Goal: Task Accomplishment & Management: Manage account settings

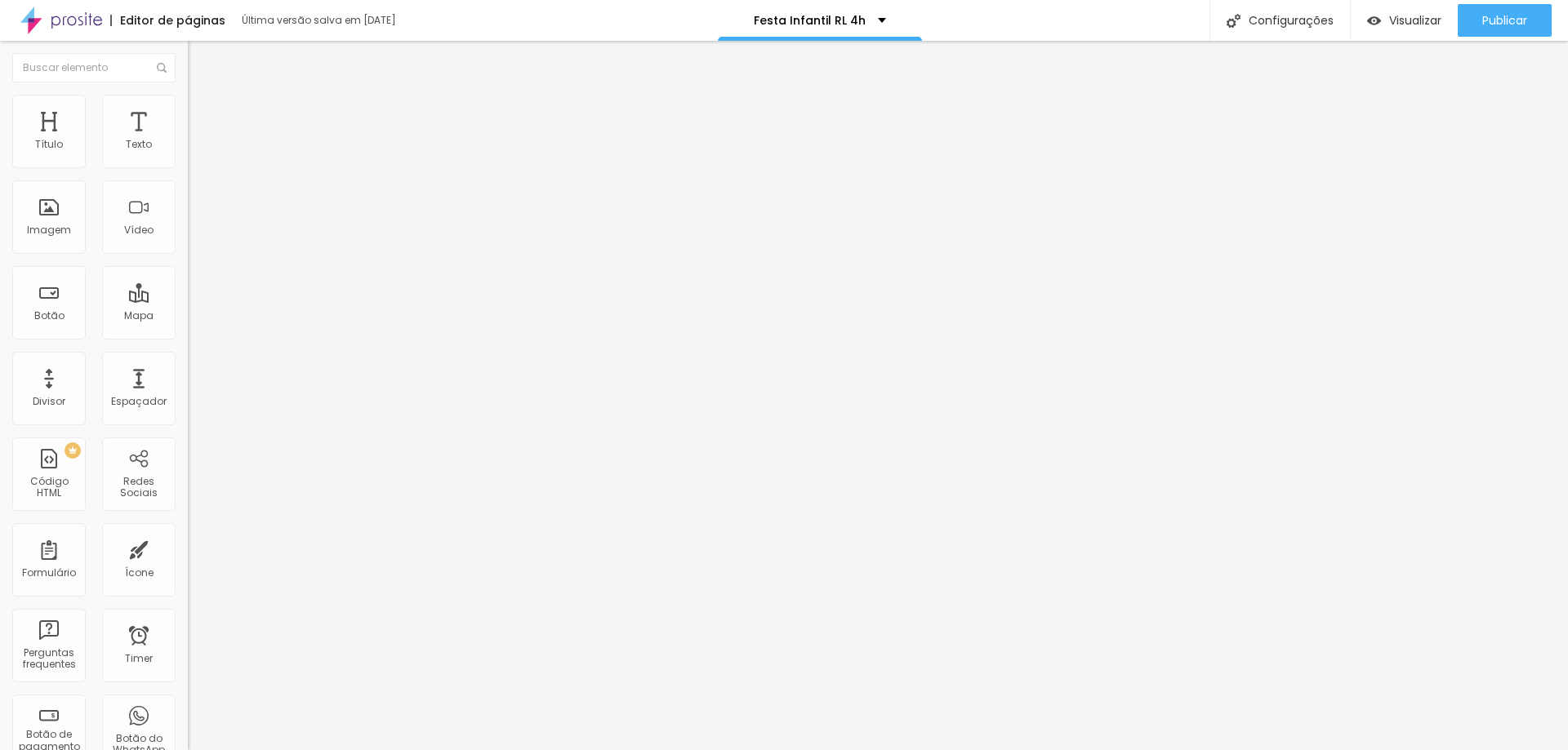
click at [81, 21] on img at bounding box center [61, 20] width 82 height 41
click at [188, 141] on span "Trocar imagem" at bounding box center [233, 134] width 89 height 14
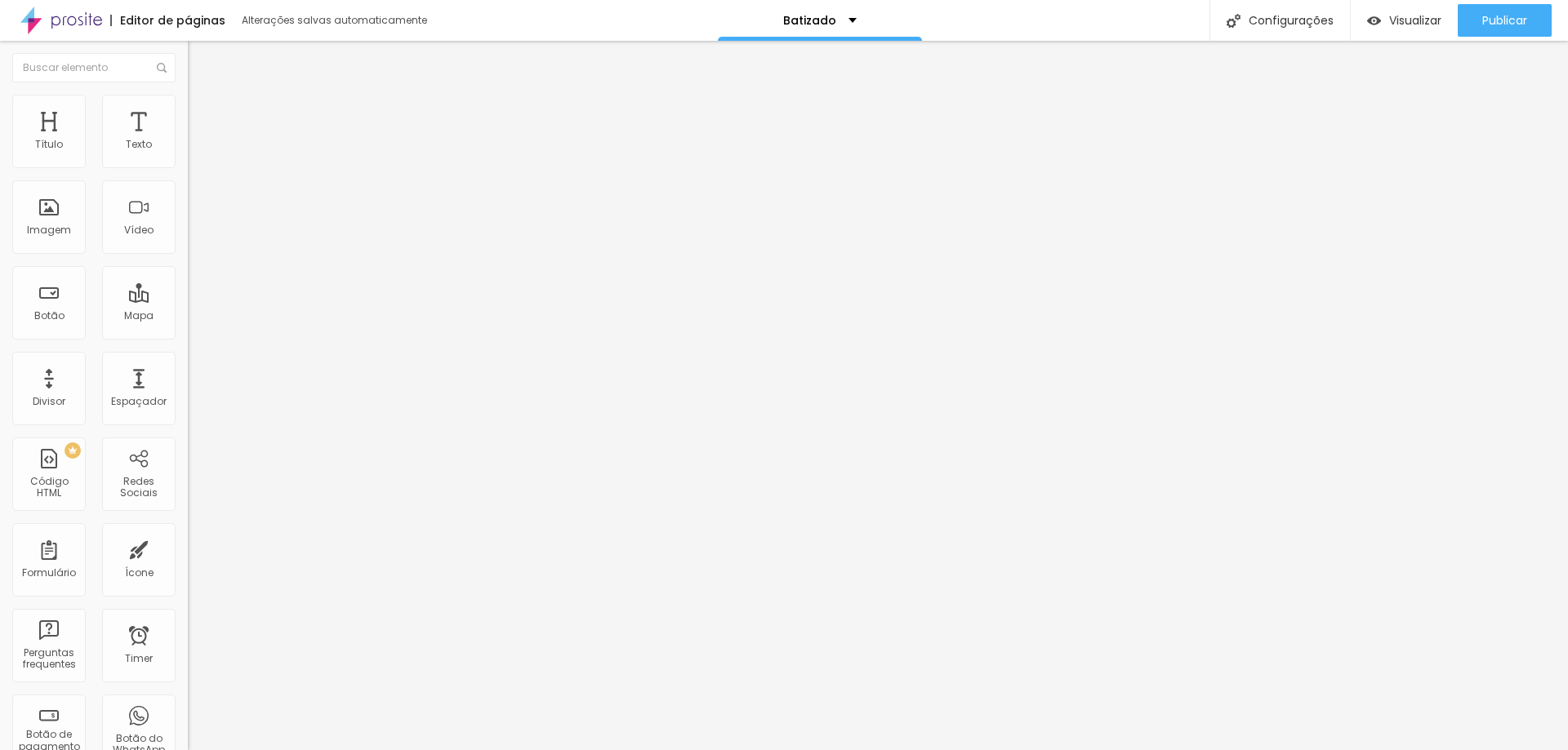
click at [188, 141] on span "Trocar imagem" at bounding box center [233, 134] width 89 height 14
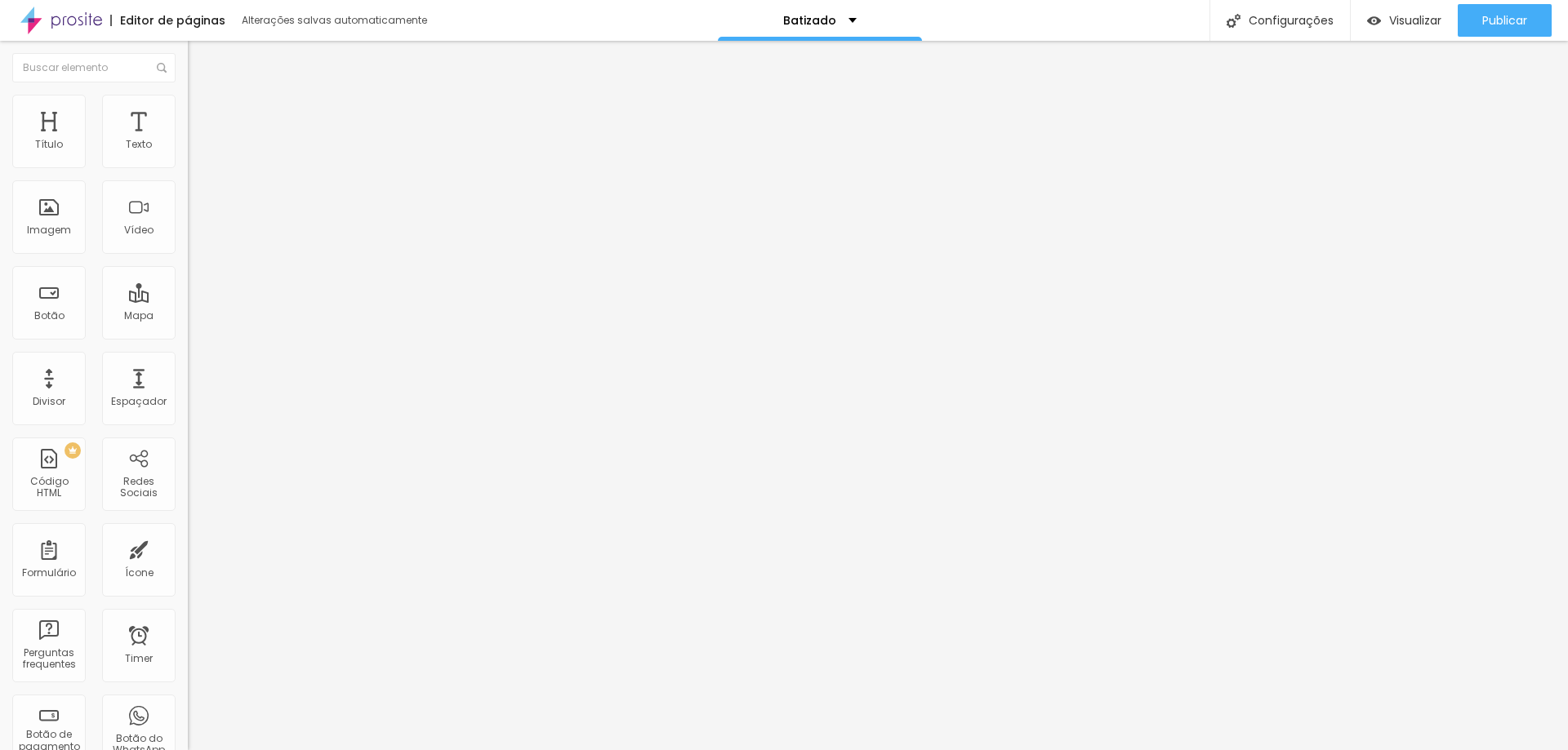
click at [188, 141] on span "Trocar imagem" at bounding box center [233, 134] width 89 height 14
click at [1389, 19] on span "Visualizar" at bounding box center [1415, 20] width 52 height 13
